Goal: Check status: Check status

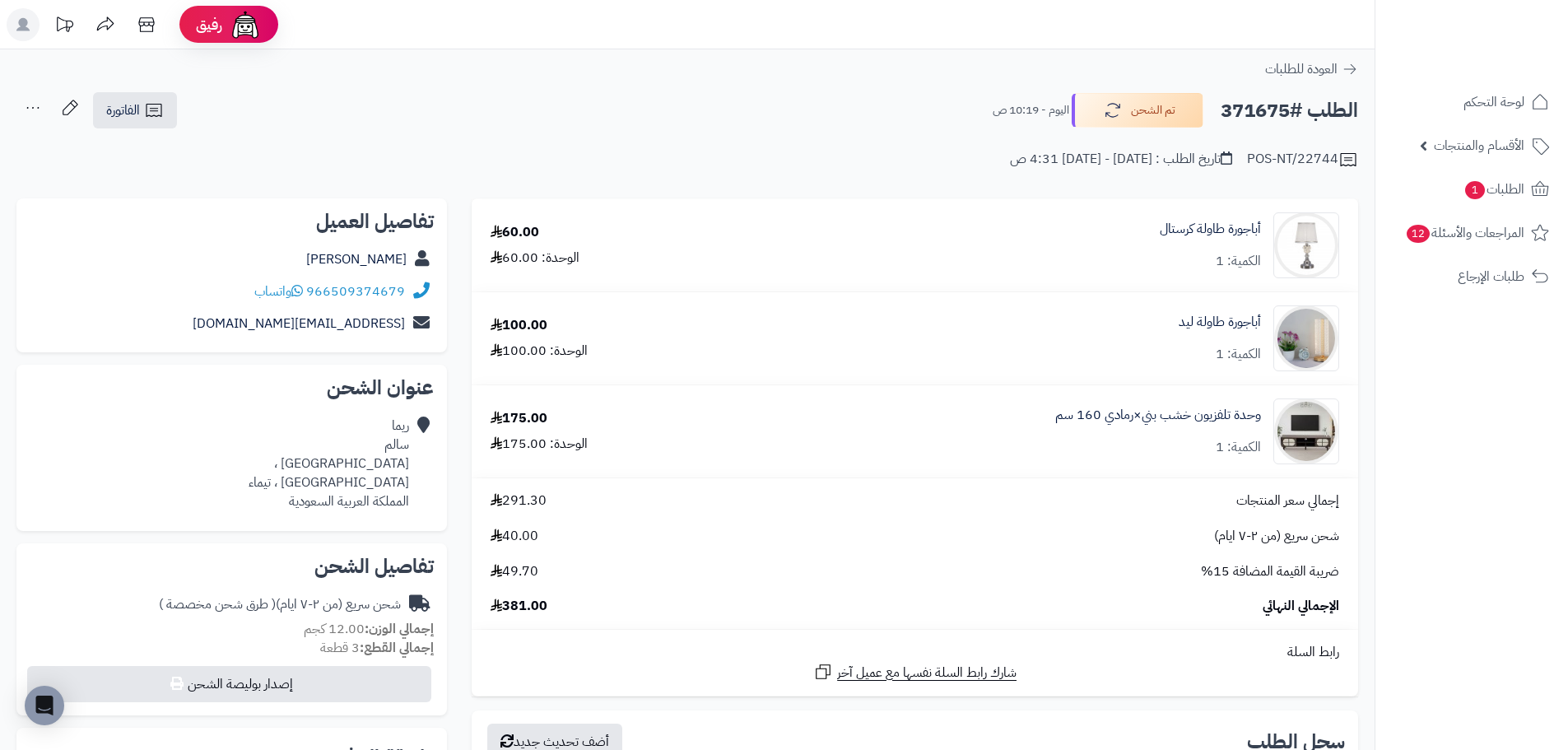
click at [1257, 109] on h2 "الطلب #371675" at bounding box center [1289, 110] width 137 height 34
copy h2 "371675"
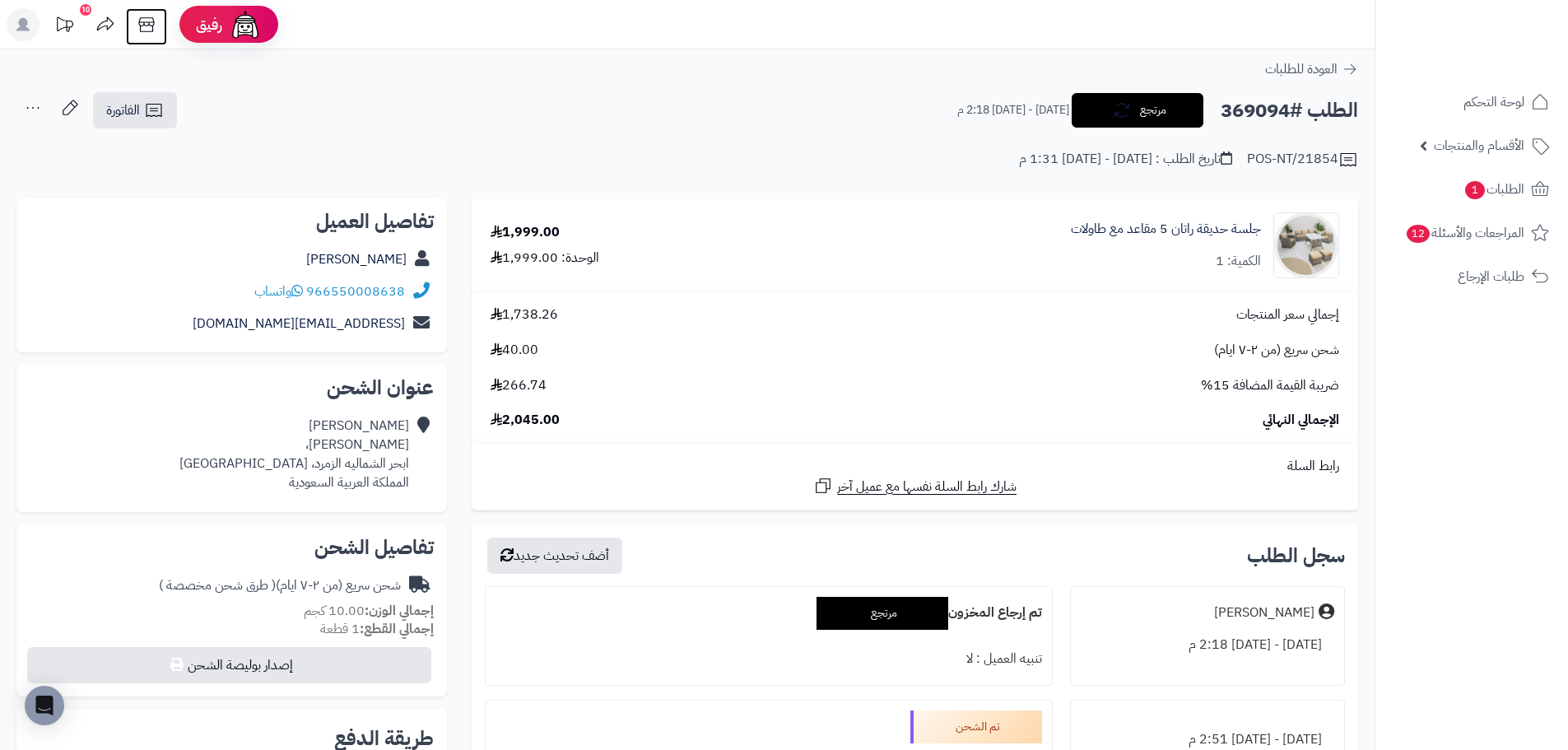
click at [133, 24] on icon at bounding box center [147, 25] width 33 height 33
click at [1247, 118] on h2 "الطلب #369094" at bounding box center [1289, 110] width 137 height 34
copy h2 "369094"
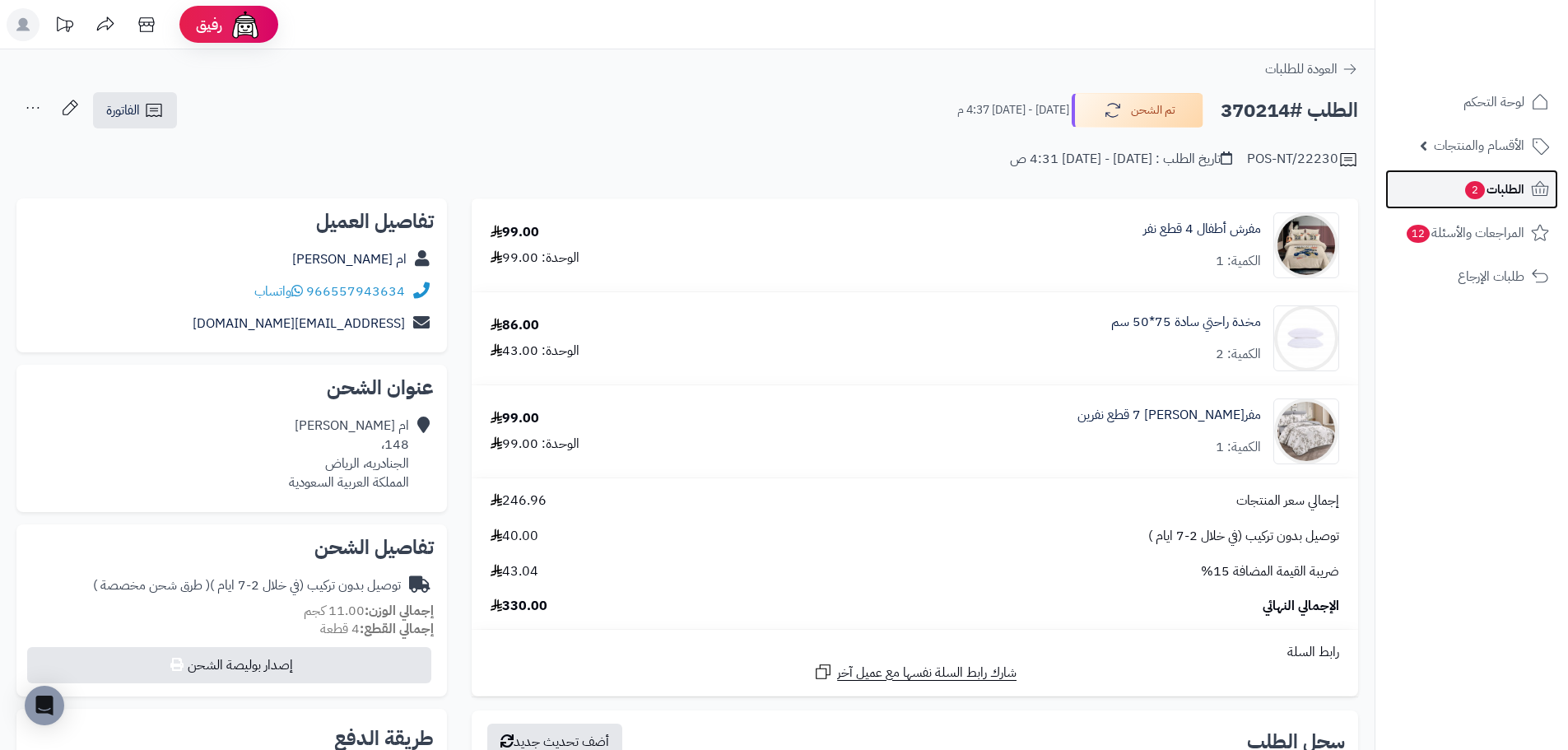
click at [1452, 189] on link "الطلبات 2" at bounding box center [1472, 189] width 173 height 39
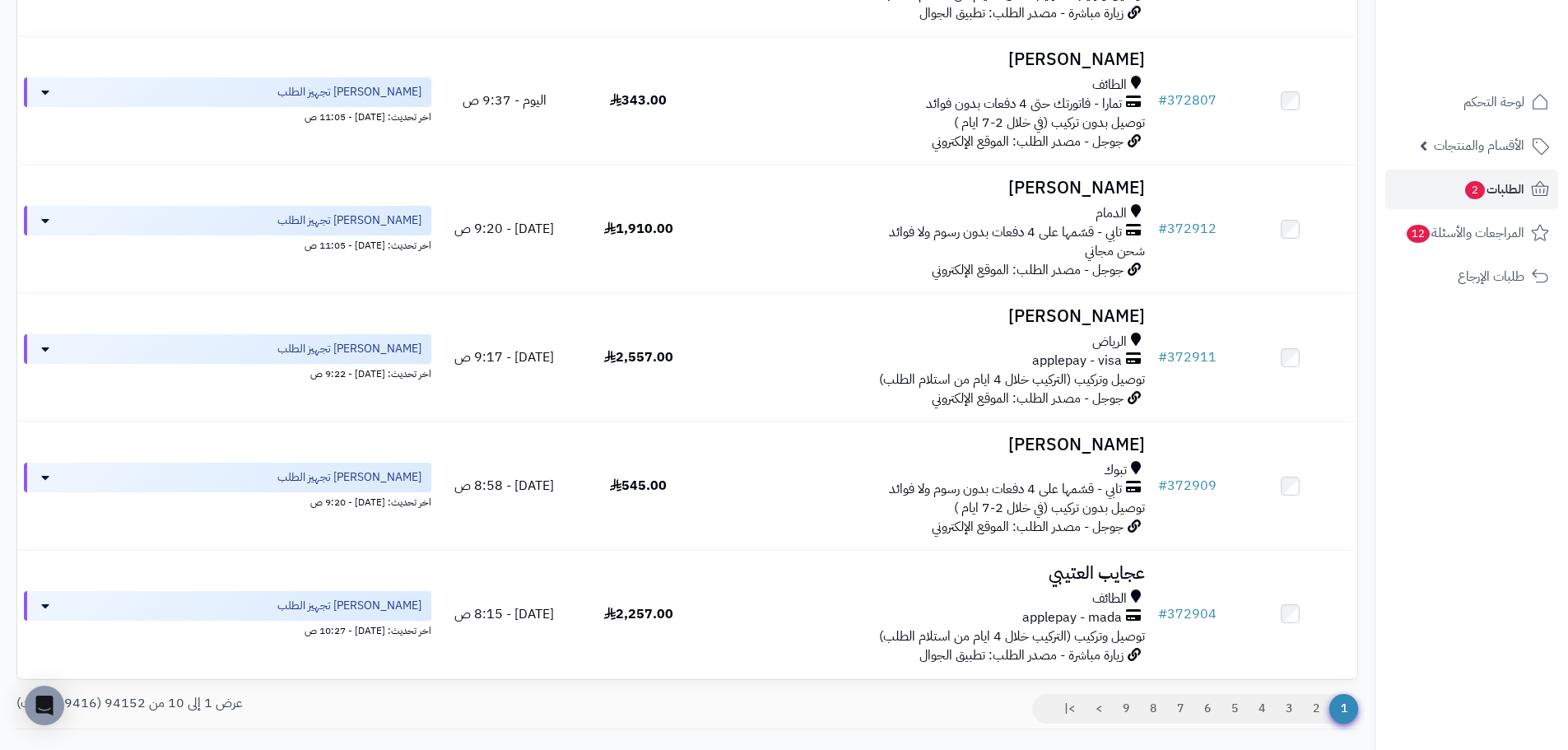
scroll to position [977, 0]
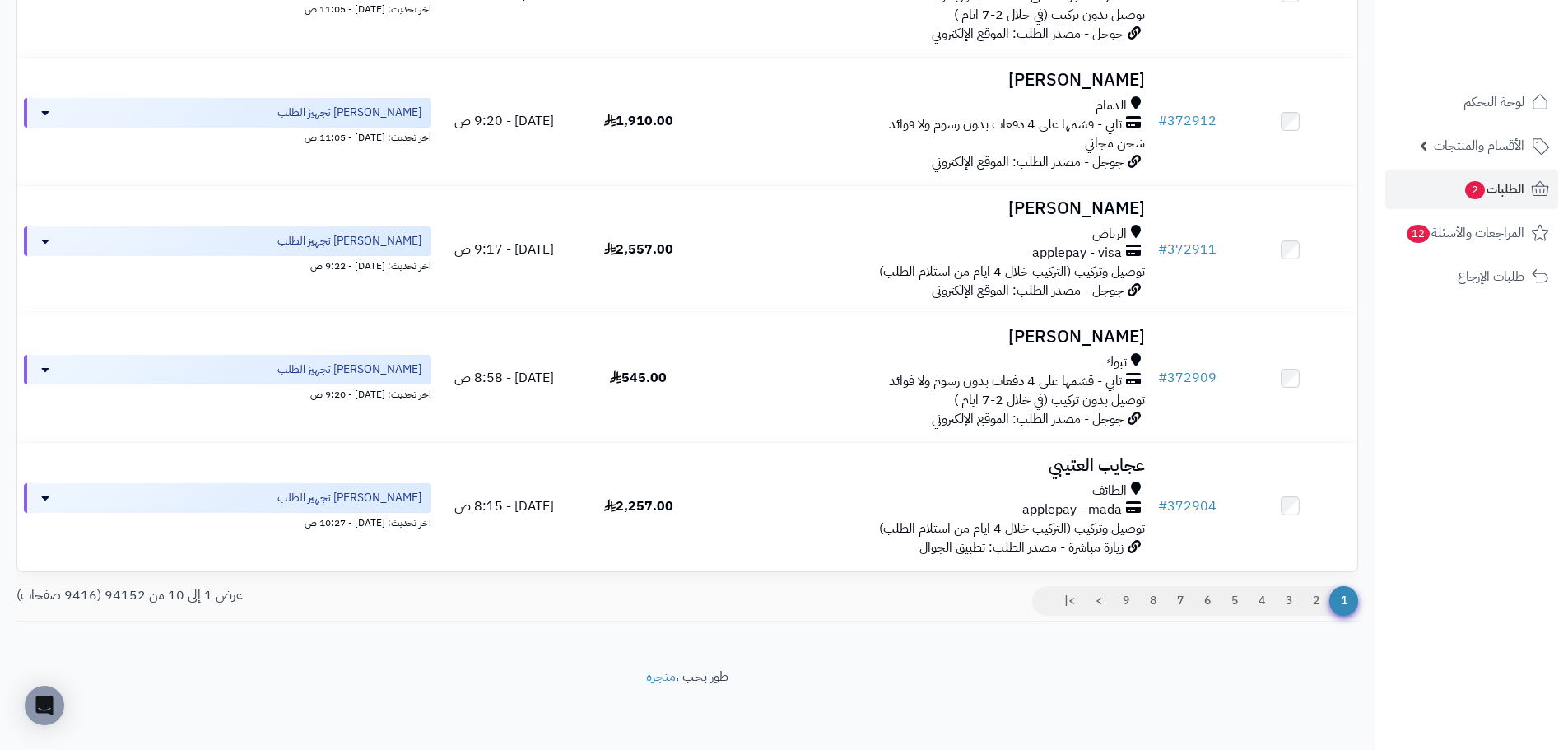
click at [175, 597] on div "عرض 1 إلى 10 من 94152 (9416 صفحات)" at bounding box center [345, 596] width 683 height 19
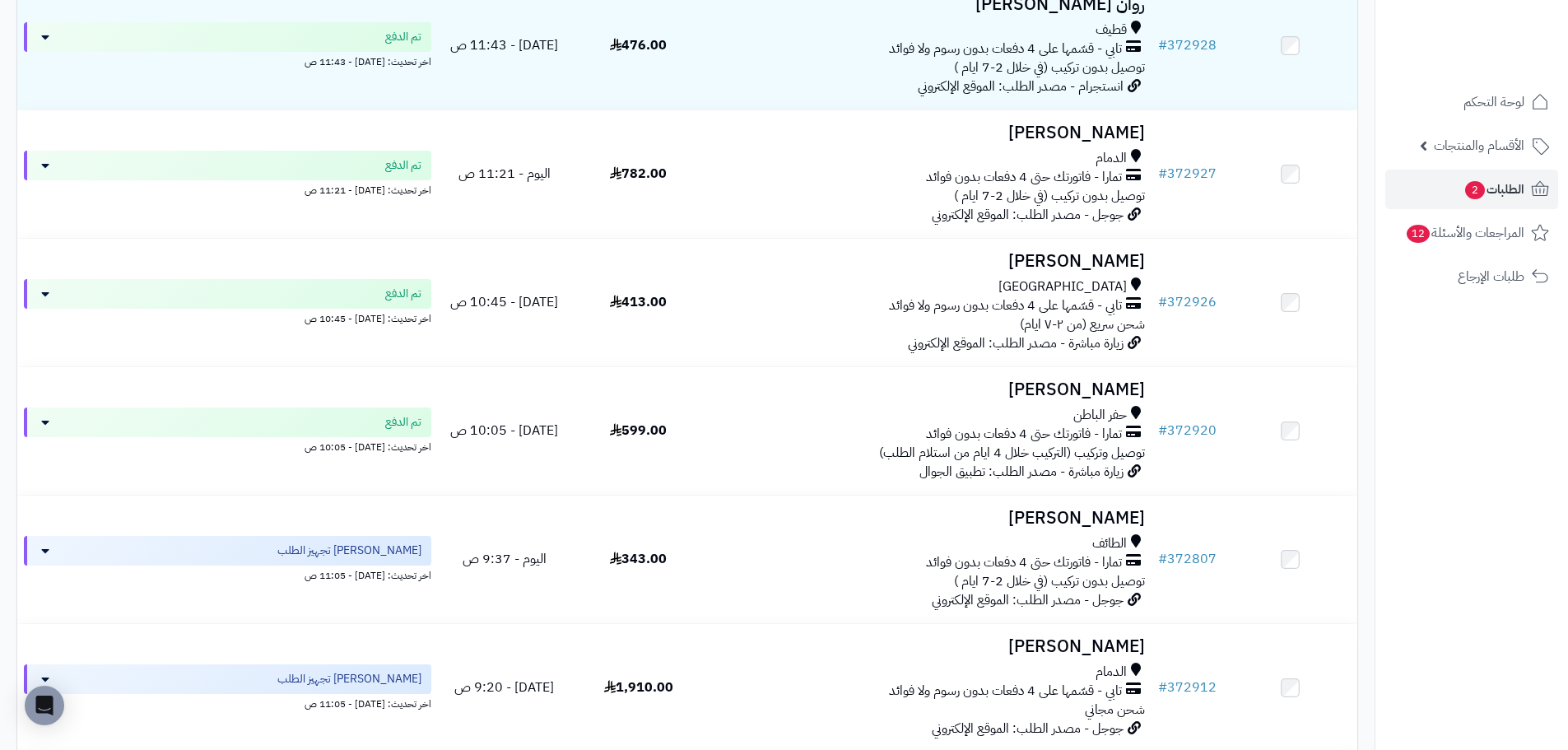
scroll to position [0, 0]
